Goal: Task Accomplishment & Management: Manage account settings

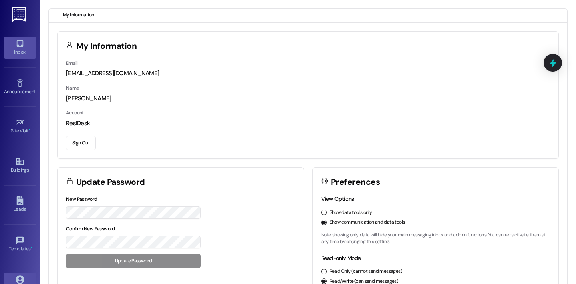
click at [22, 51] on div "Inbox" at bounding box center [20, 52] width 40 height 8
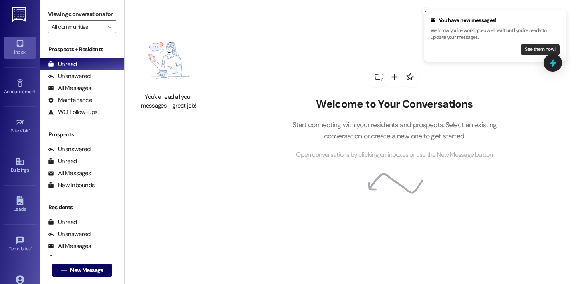
click at [531, 51] on button "See them now!" at bounding box center [539, 49] width 39 height 11
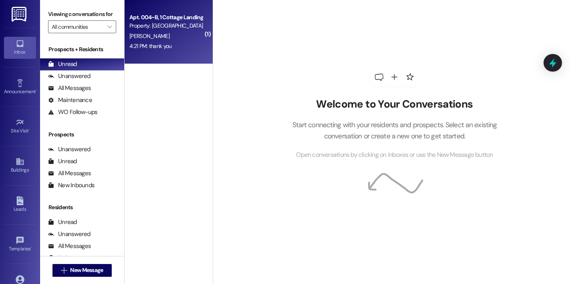
click at [145, 47] on div "4:21 PM: thank you 4:21 PM: thank you" at bounding box center [150, 45] width 42 height 7
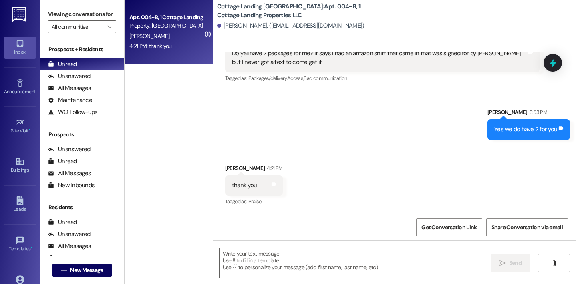
scroll to position [3632, 0]
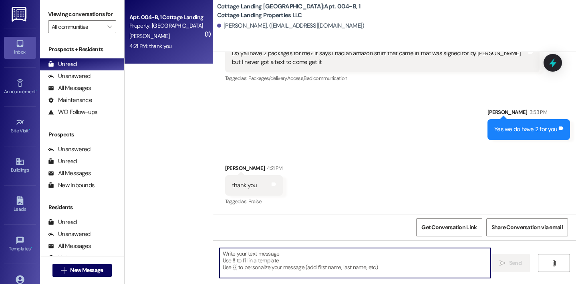
click at [255, 261] on textarea at bounding box center [354, 263] width 271 height 30
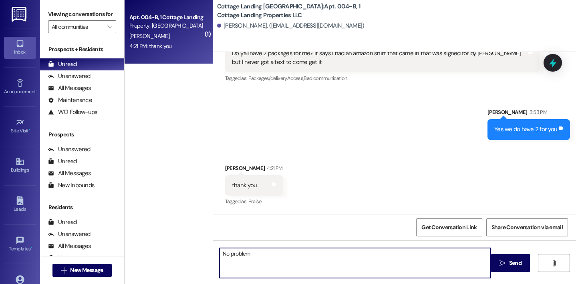
type textarea "No problem!"
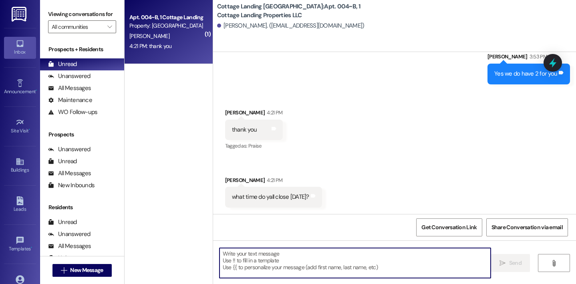
scroll to position [3743, 0]
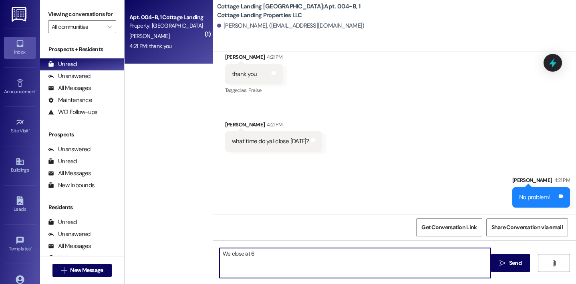
type textarea "We close at 6!"
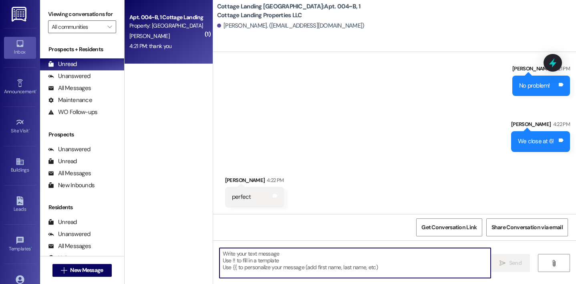
scroll to position [3855, 0]
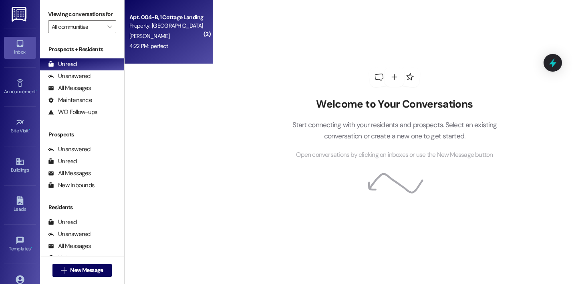
click at [130, 36] on span "E. Becnel" at bounding box center [149, 35] width 40 height 7
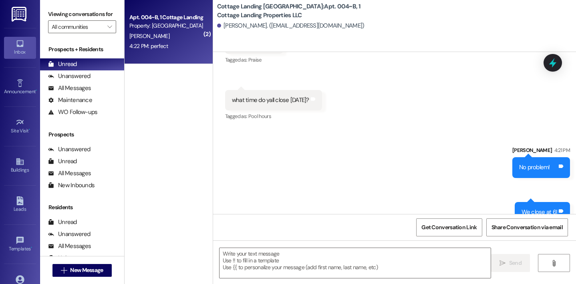
scroll to position [3773, 0]
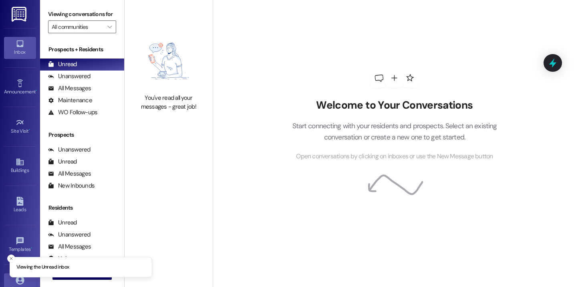
click at [26, 280] on link "Account" at bounding box center [20, 284] width 32 height 22
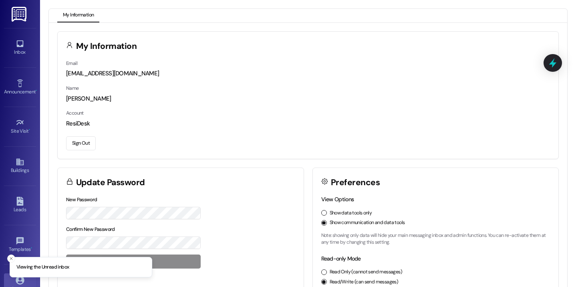
click at [78, 141] on button "Sign Out" at bounding box center [81, 143] width 30 height 14
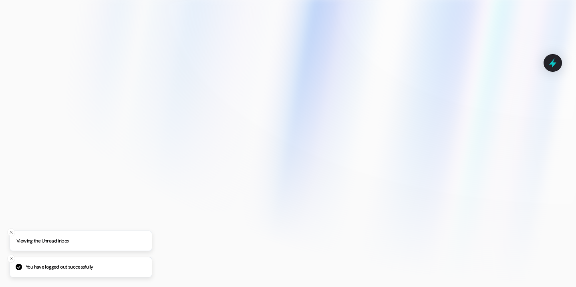
type input "[EMAIL_ADDRESS][DOMAIN_NAME]"
